Goal: Task Accomplishment & Management: Complete application form

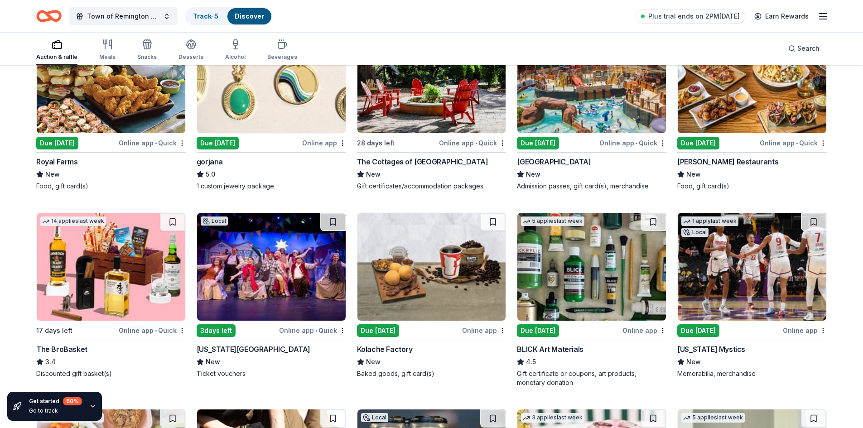
scroll to position [1909, 0]
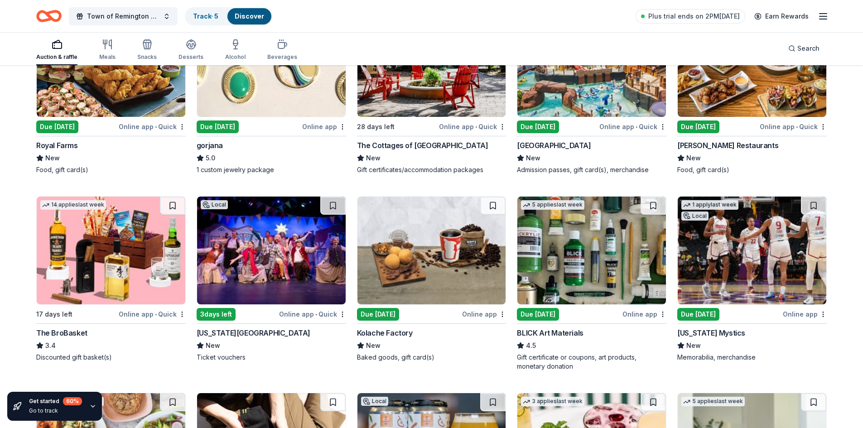
click at [551, 315] on div "Due [DATE]" at bounding box center [538, 314] width 42 height 13
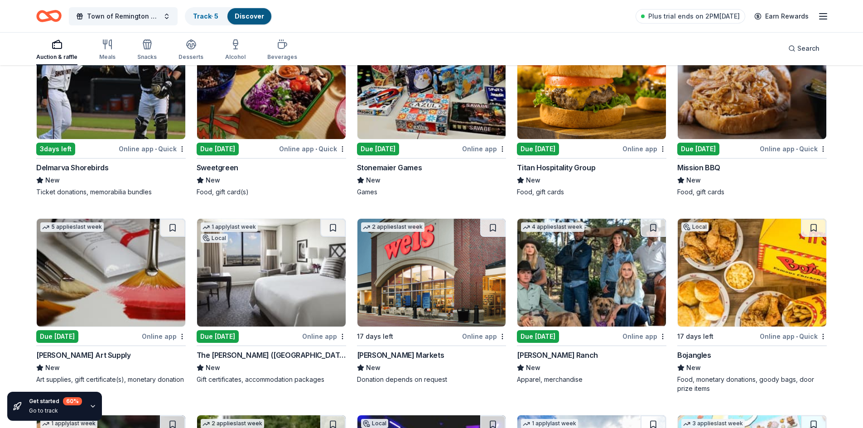
scroll to position [2483, 0]
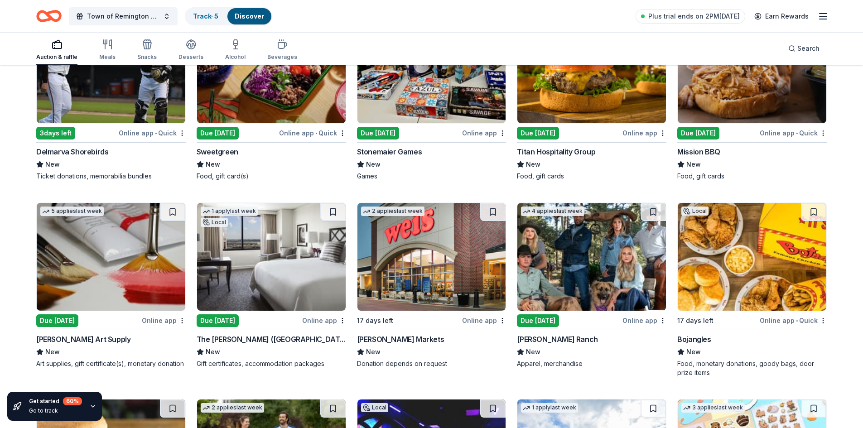
click at [54, 322] on div "Due [DATE]" at bounding box center [57, 320] width 42 height 13
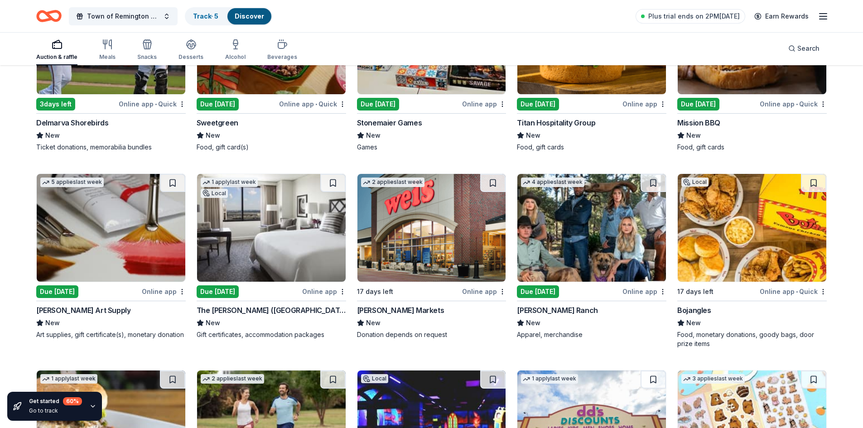
scroll to position [2528, 0]
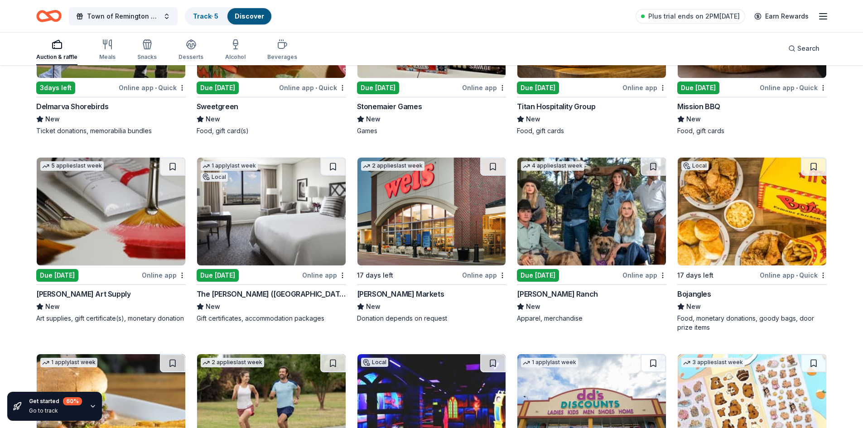
click at [263, 292] on div "The Ritz-Carlton (Pentagon City)" at bounding box center [271, 293] width 149 height 11
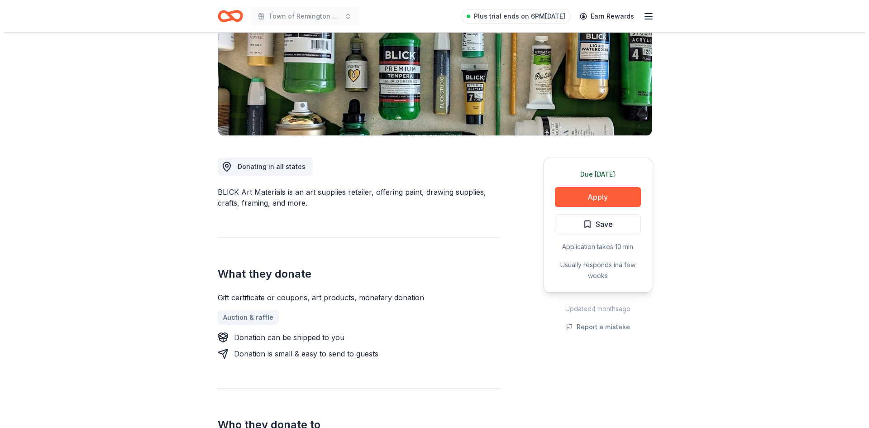
scroll to position [136, 0]
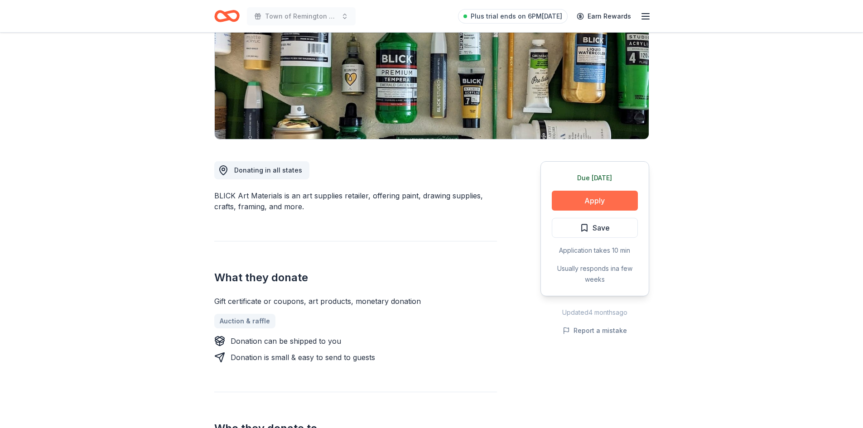
click at [594, 198] on button "Apply" at bounding box center [595, 201] width 86 height 20
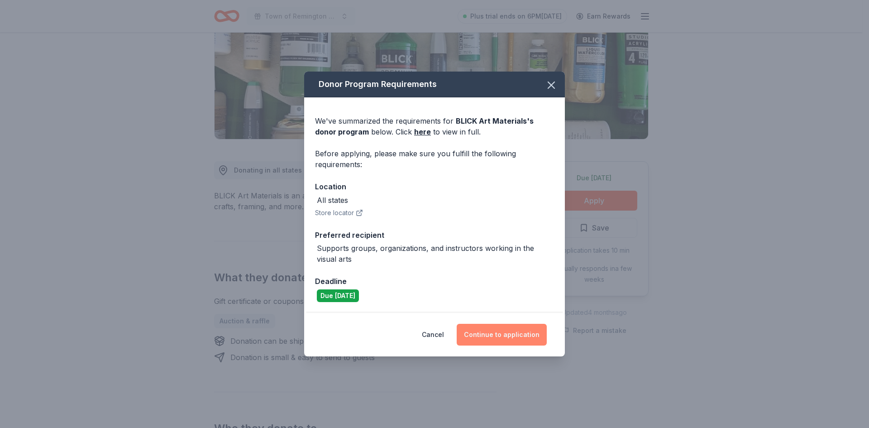
click at [498, 333] on button "Continue to application" at bounding box center [502, 335] width 90 height 22
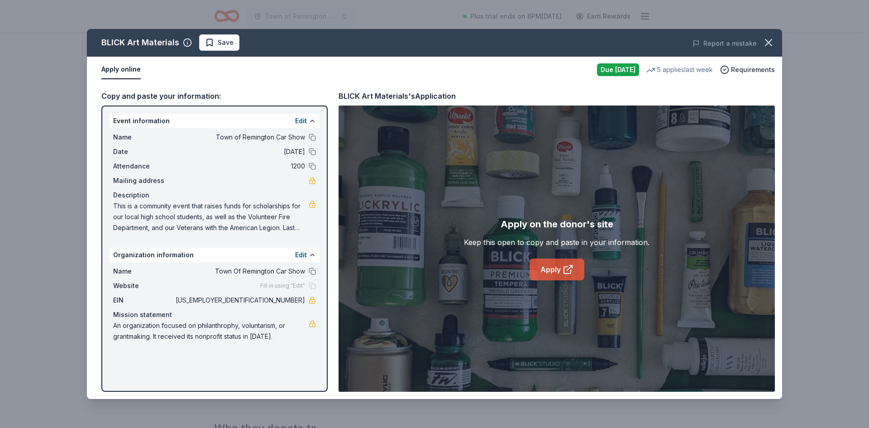
click at [548, 272] on link "Apply" at bounding box center [557, 270] width 55 height 22
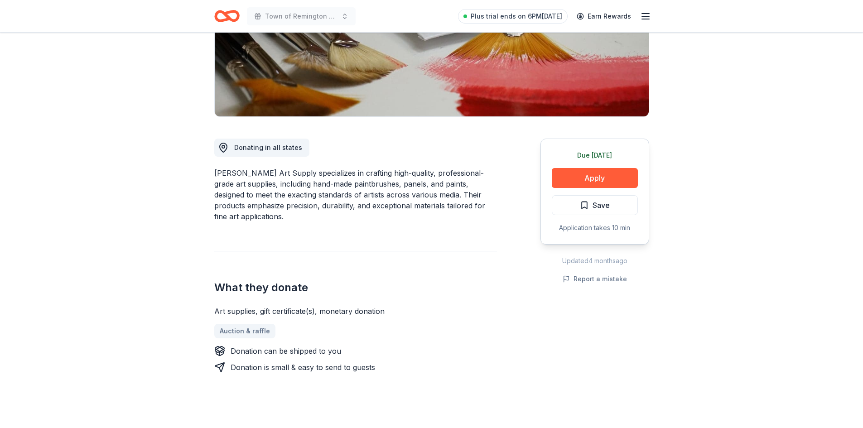
scroll to position [181, 0]
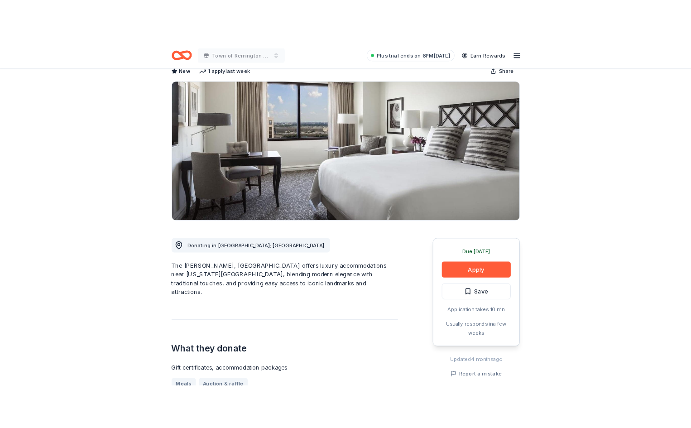
scroll to position [181, 0]
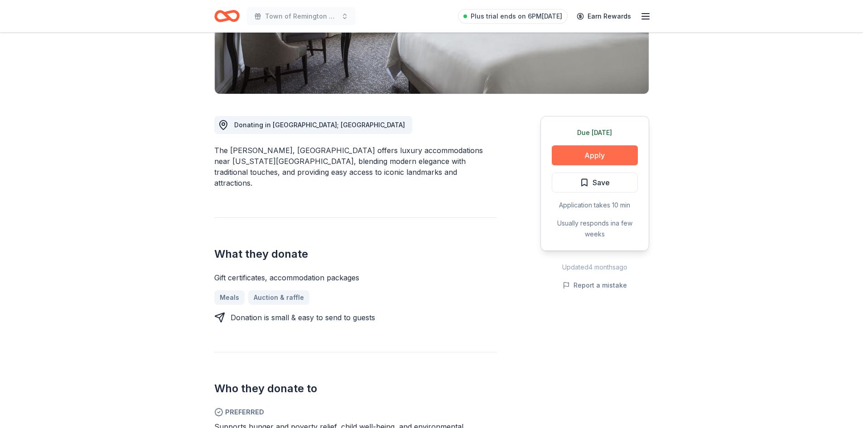
click at [607, 161] on button "Apply" at bounding box center [595, 155] width 86 height 20
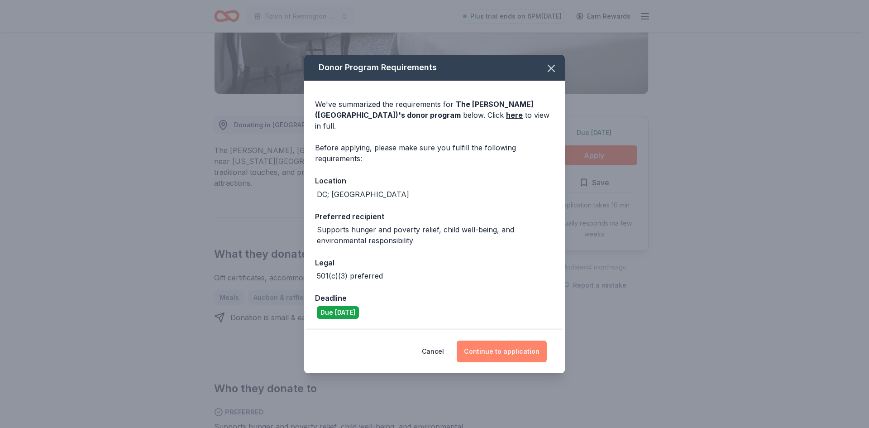
click at [512, 347] on button "Continue to application" at bounding box center [502, 352] width 90 height 22
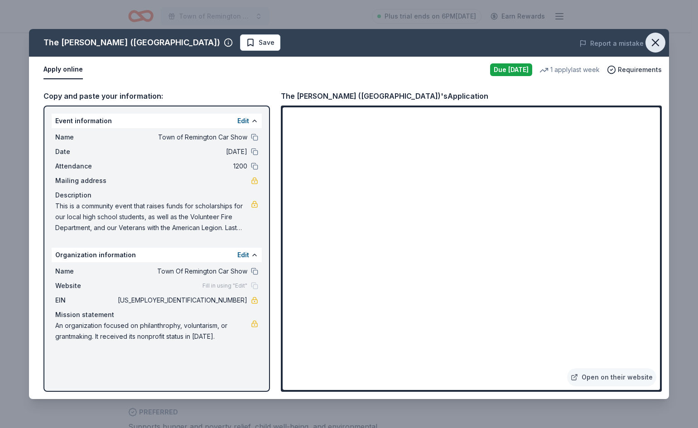
click at [657, 43] on icon "button" at bounding box center [655, 42] width 13 height 13
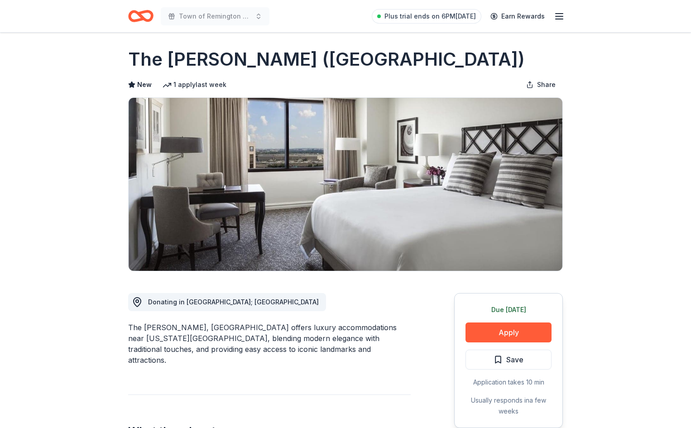
scroll to position [0, 0]
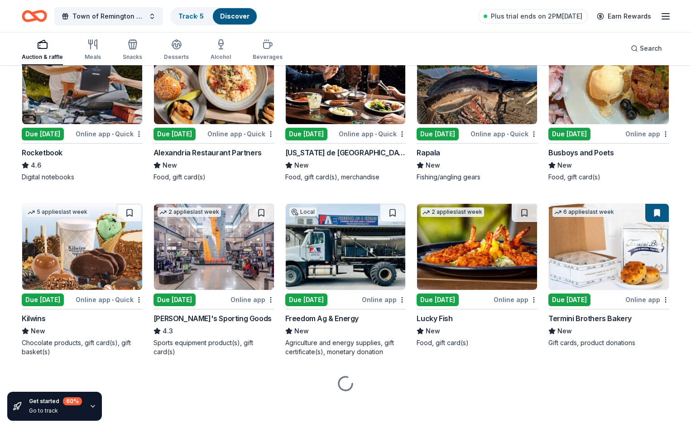
scroll to position [2899, 0]
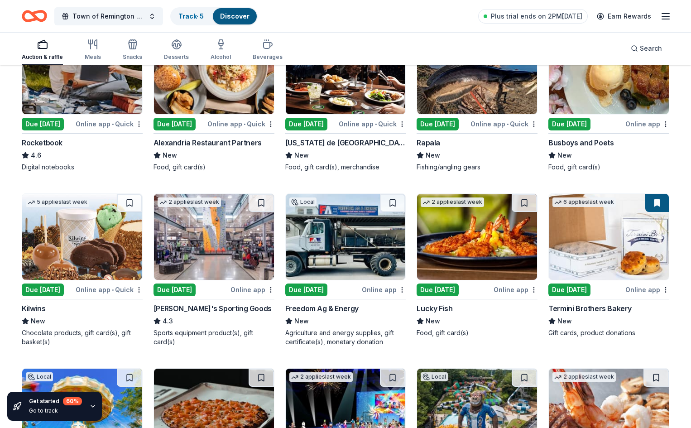
click at [196, 295] on div "Due [DATE]" at bounding box center [174, 289] width 42 height 13
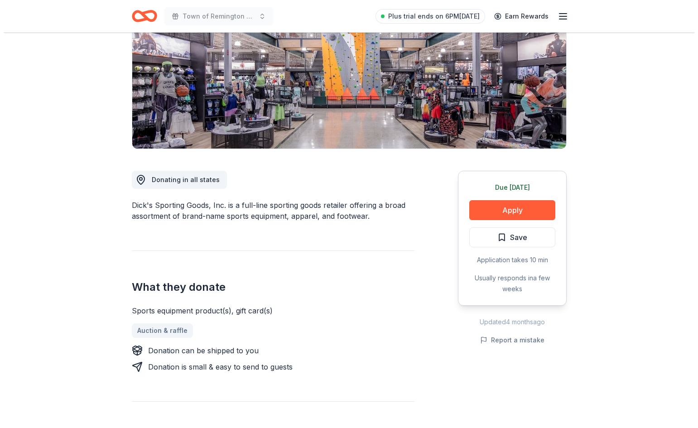
scroll to position [136, 0]
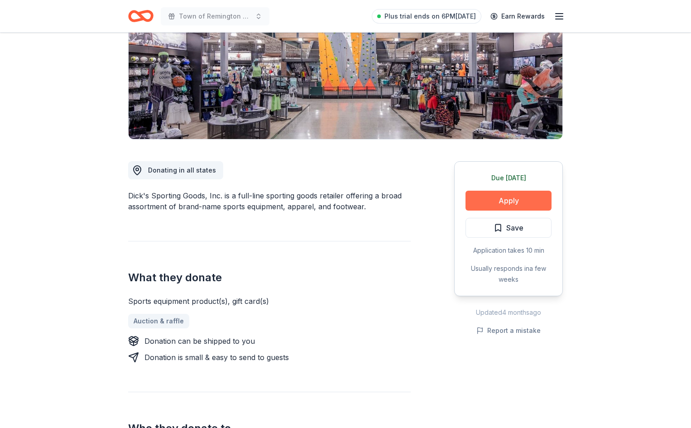
click at [486, 199] on button "Apply" at bounding box center [508, 201] width 86 height 20
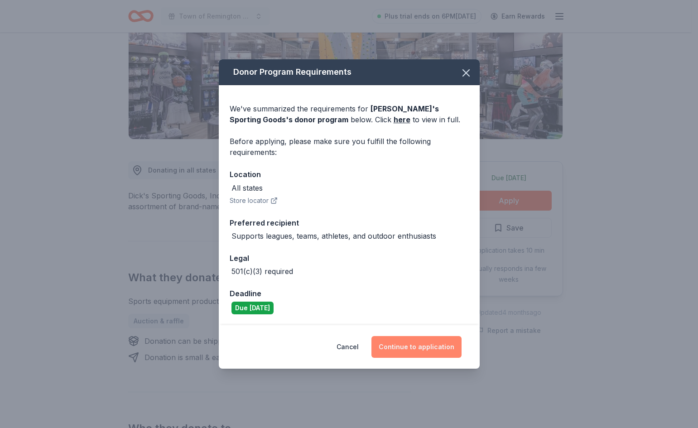
click at [408, 350] on button "Continue to application" at bounding box center [416, 347] width 90 height 22
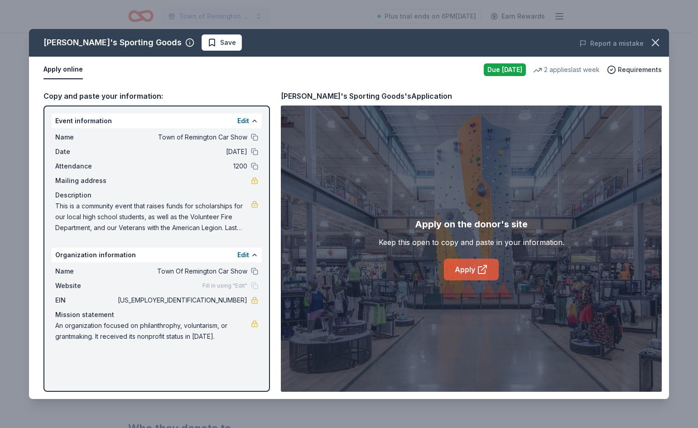
click at [470, 273] on link "Apply" at bounding box center [471, 270] width 55 height 22
